Goal: Task Accomplishment & Management: Manage account settings

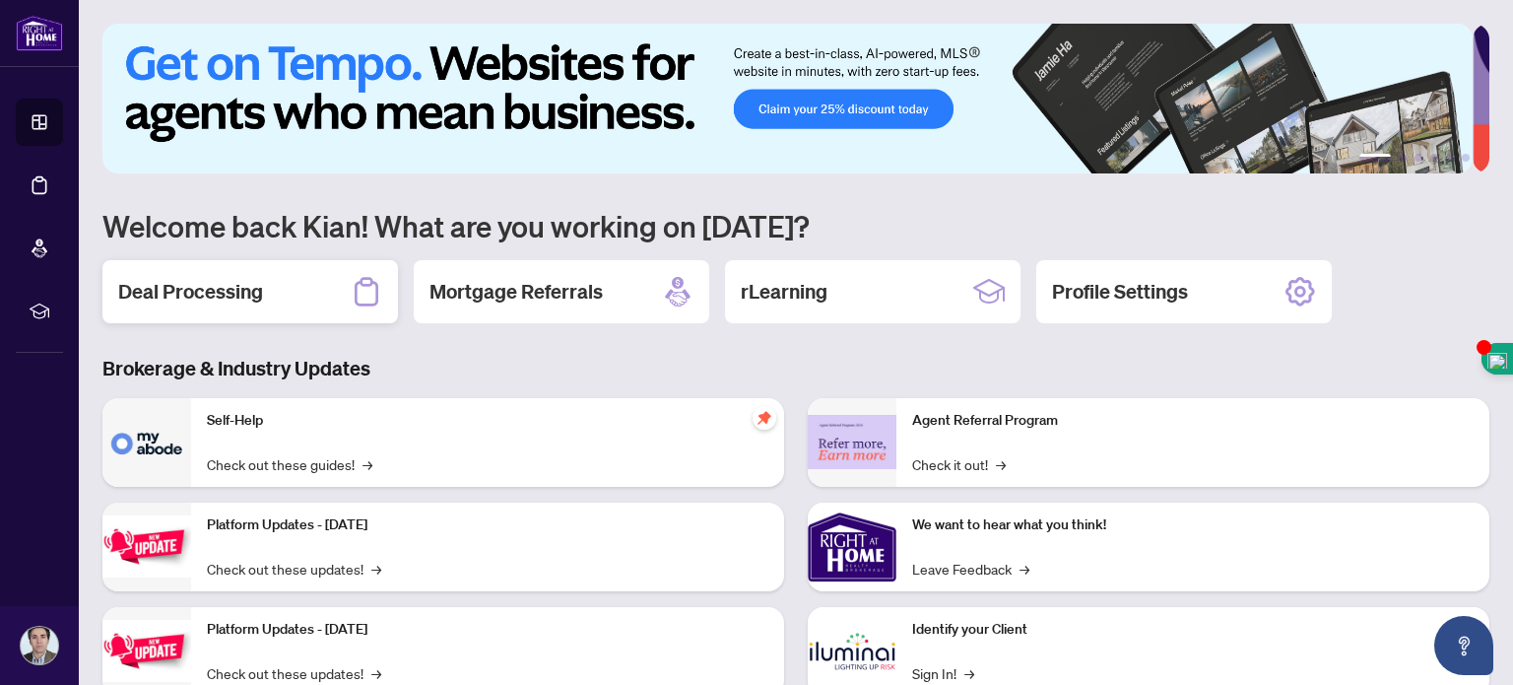
click at [223, 279] on h2 "Deal Processing" at bounding box center [190, 292] width 145 height 28
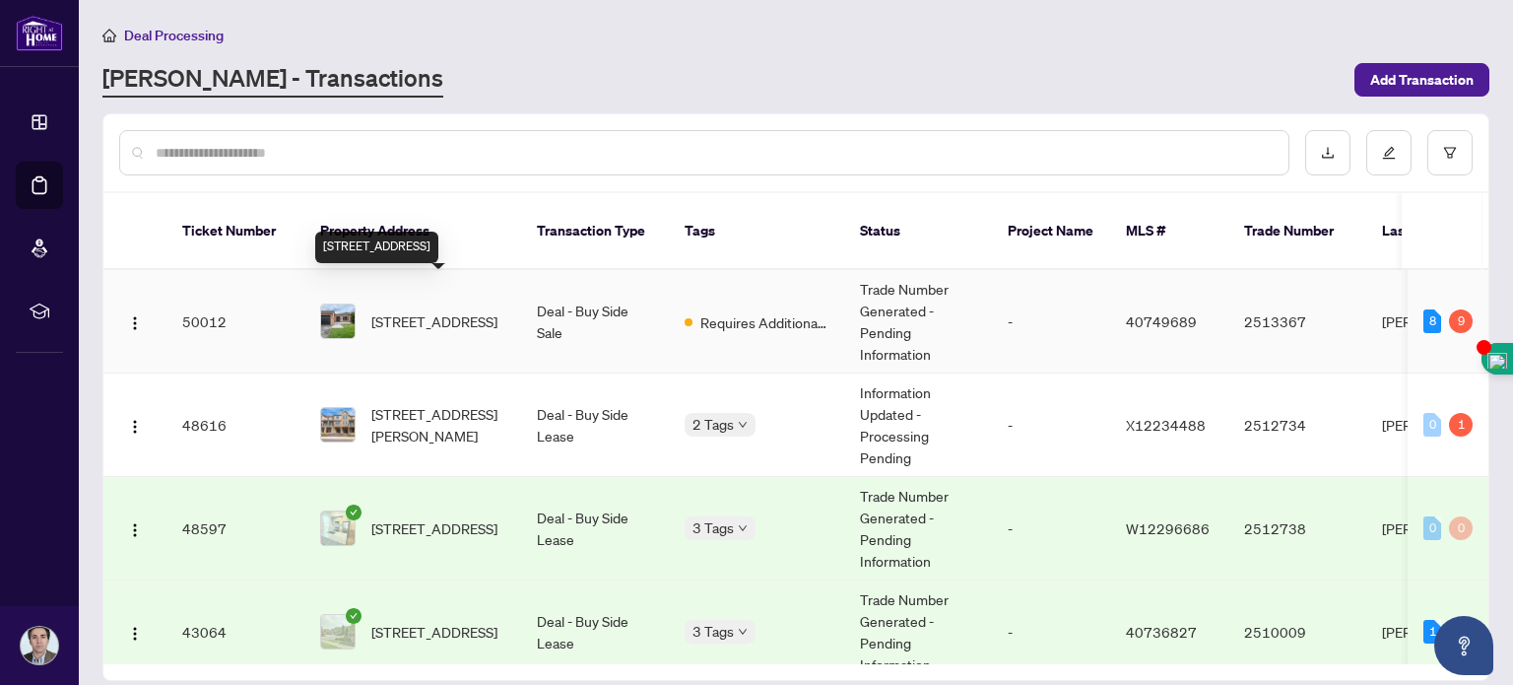
click at [402, 310] on span "[STREET_ADDRESS]" at bounding box center [434, 321] width 126 height 22
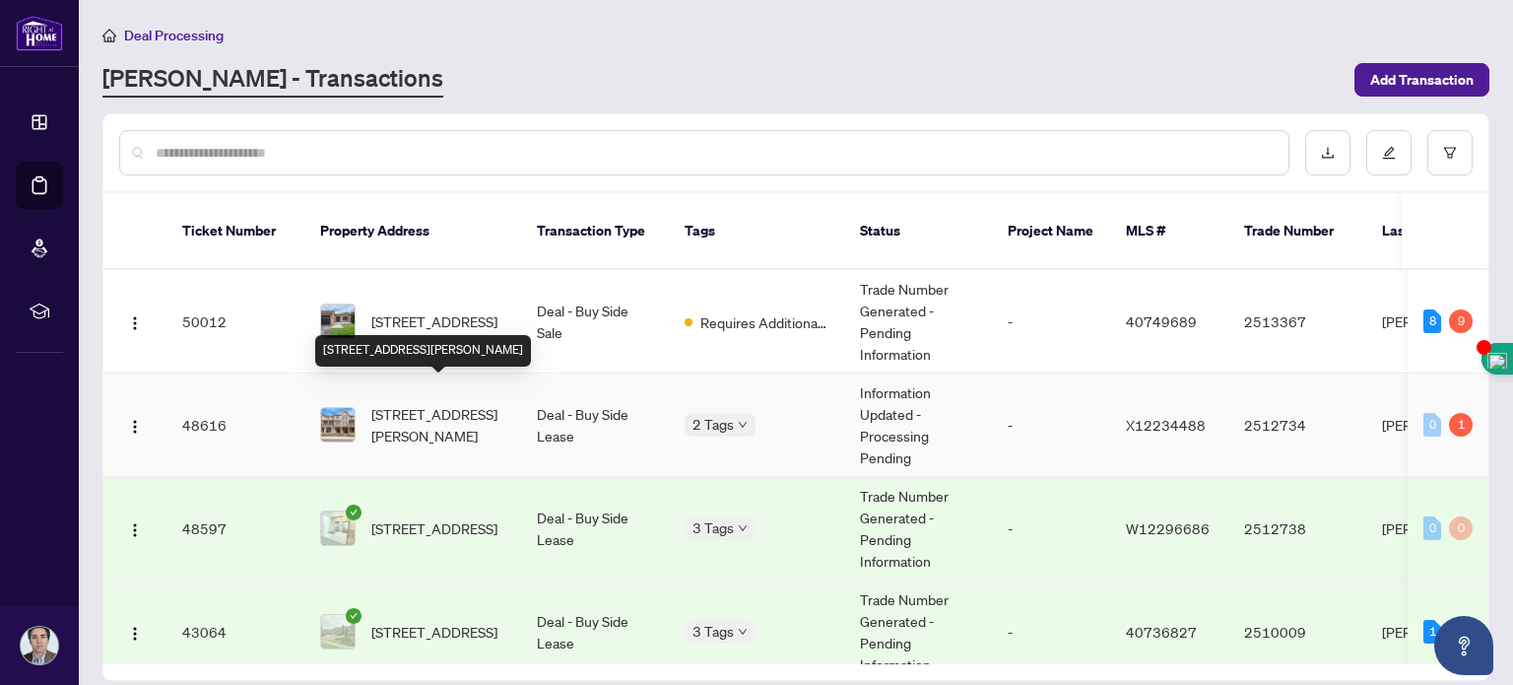
click at [423, 403] on span "[STREET_ADDRESS][PERSON_NAME]" at bounding box center [438, 424] width 134 height 43
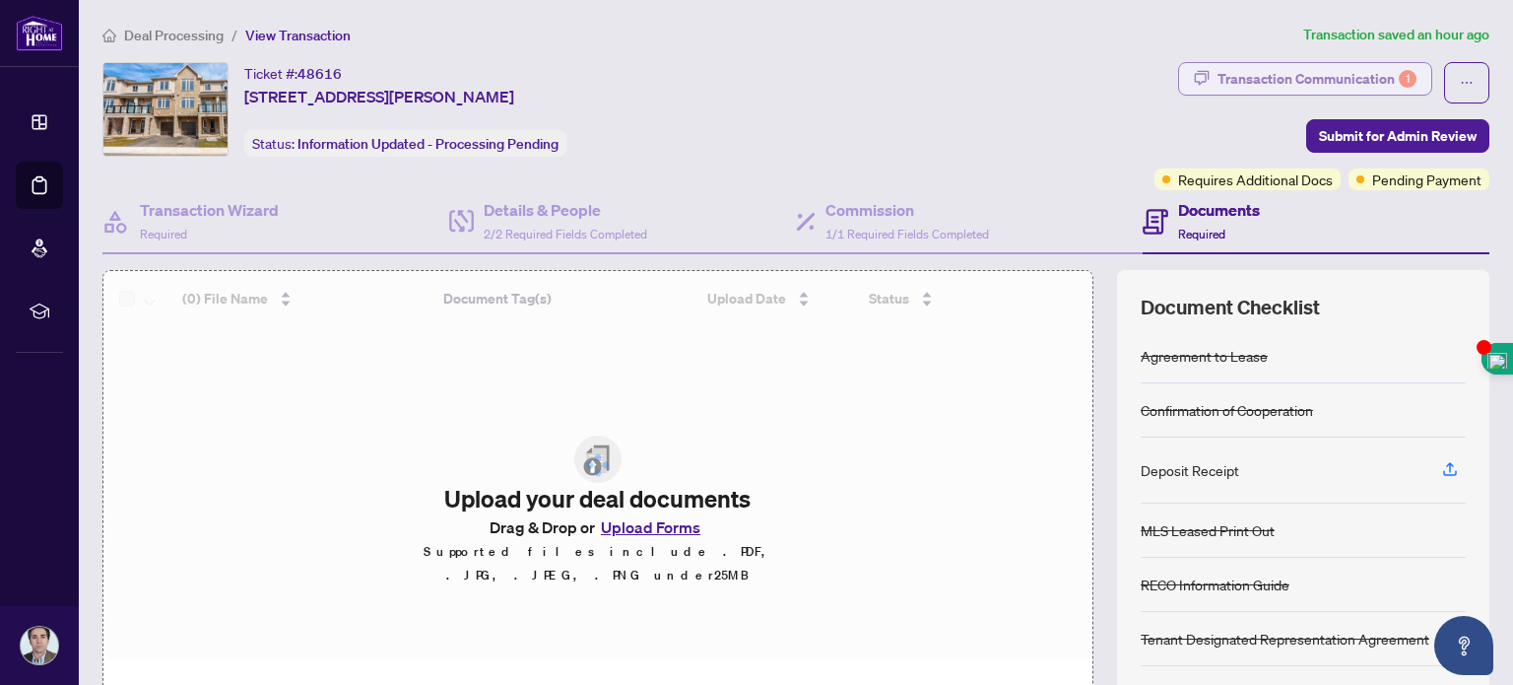
click at [1309, 70] on div "Transaction Communication 1" at bounding box center [1317, 79] width 199 height 32
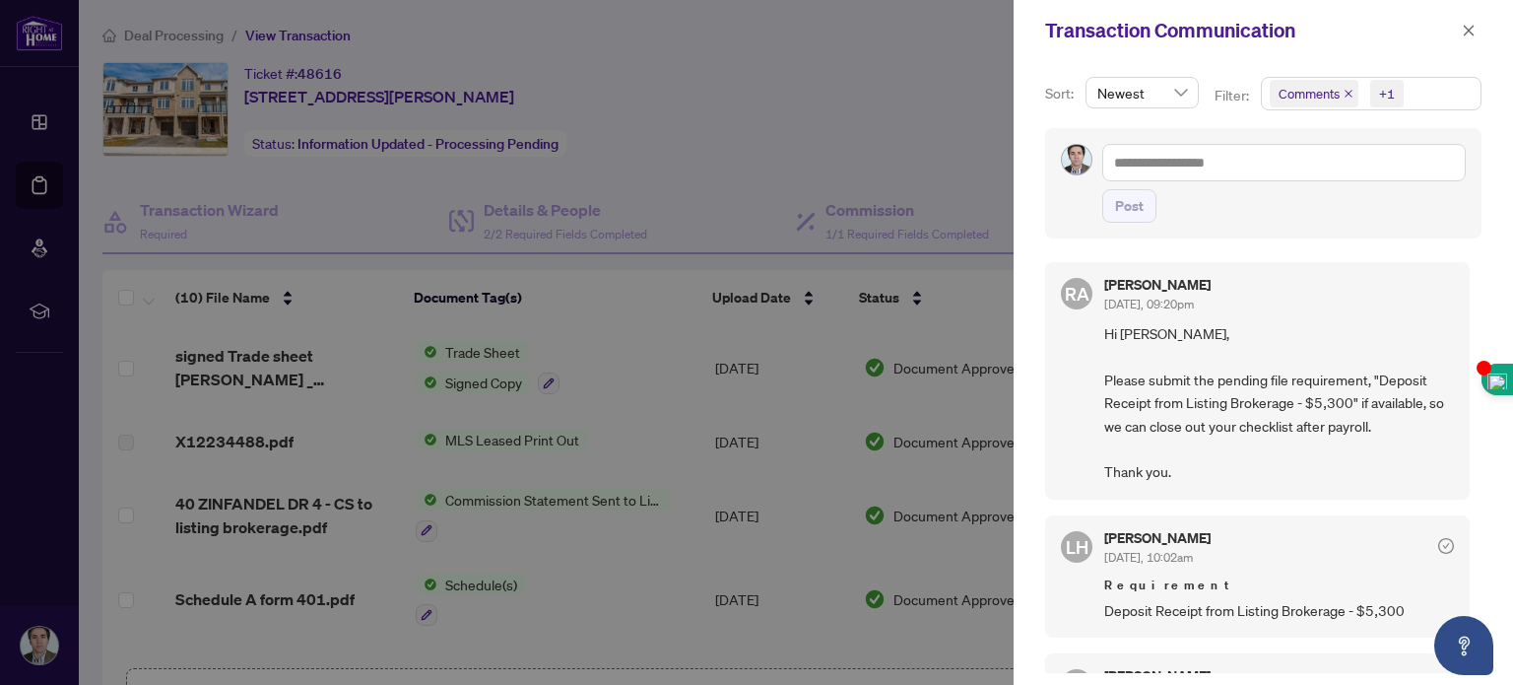
drag, startPoint x: 1475, startPoint y: 371, endPoint x: 1472, endPoint y: 393, distance: 21.9
click at [1472, 393] on body "Dashboard Deal Processing Mortgage Referrals rLearning [PERSON_NAME] [EMAIL_ADD…" at bounding box center [756, 342] width 1513 height 685
drag, startPoint x: 1471, startPoint y: 386, endPoint x: 1479, endPoint y: 405, distance: 20.3
click at [1479, 405] on body "Dashboard Deal Processing Mortgage Referrals rLearning [PERSON_NAME] [EMAIL_ADD…" at bounding box center [756, 342] width 1513 height 685
